Goal: Check status: Check status

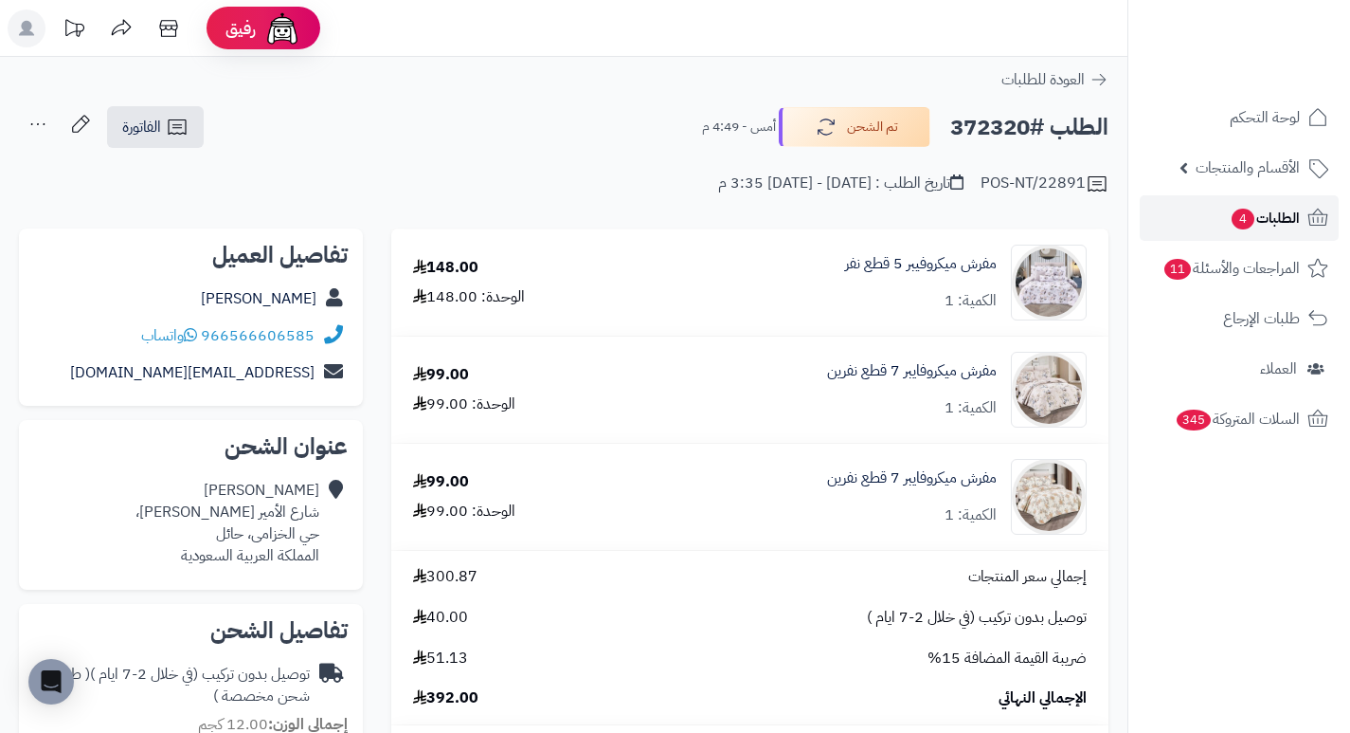
click at [1247, 226] on span "4" at bounding box center [1243, 218] width 23 height 21
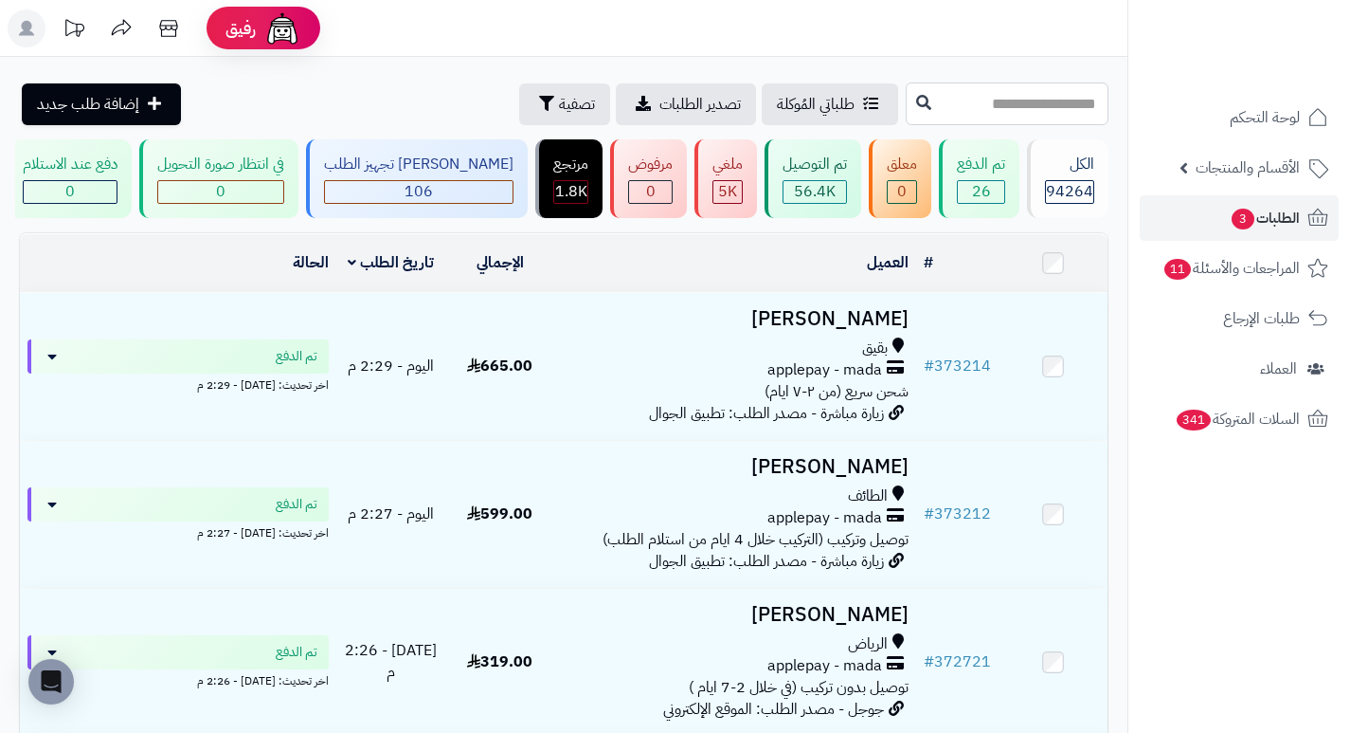
click at [1029, 106] on input "text" at bounding box center [1007, 103] width 203 height 43
type input "******"
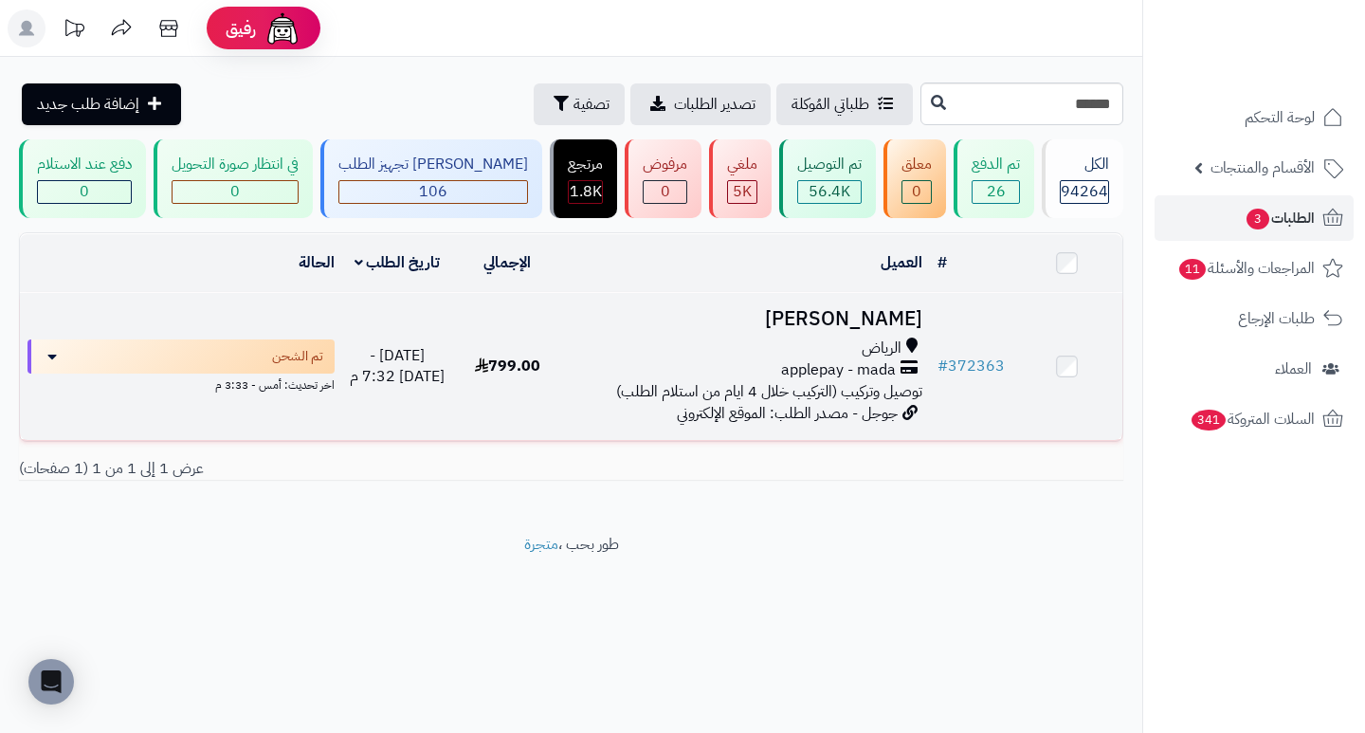
click at [850, 330] on h3 "[PERSON_NAME]" at bounding box center [746, 319] width 352 height 22
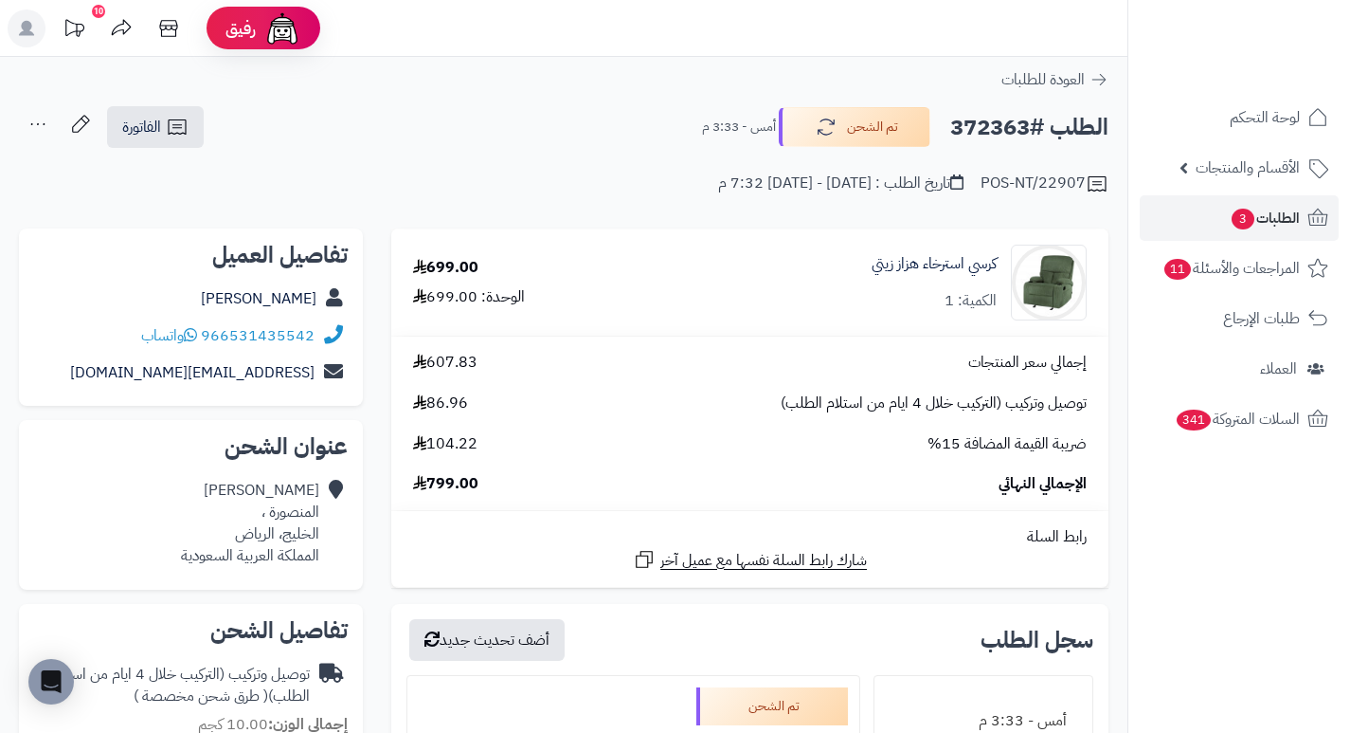
click at [863, 268] on div "كرسي استرخاء هزاز زيتي الكمية: 1" at bounding box center [884, 282] width 433 height 76
click at [859, 310] on div "كرسي استرخاء هزاز زيتي الكمية: 1" at bounding box center [884, 282] width 433 height 76
